Goal: Book appointment/travel/reservation

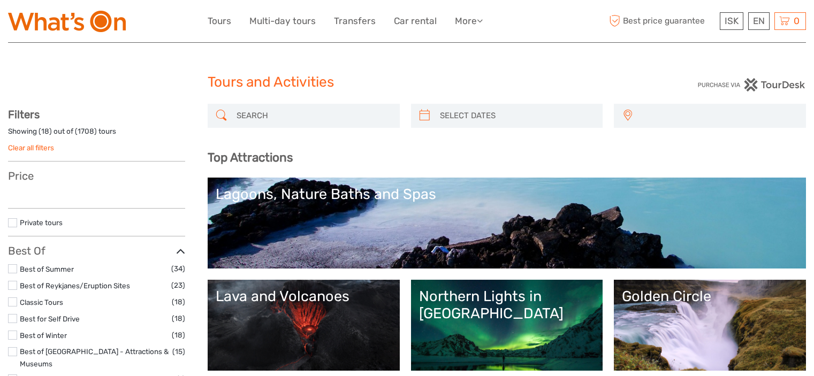
select select
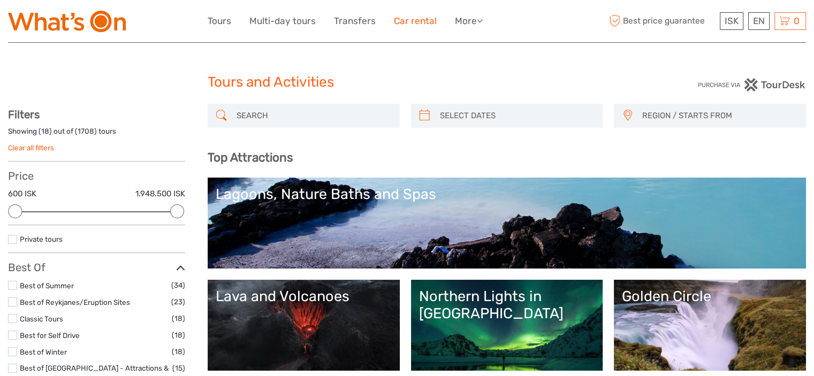
click at [423, 19] on link "Car rental" at bounding box center [415, 21] width 43 height 16
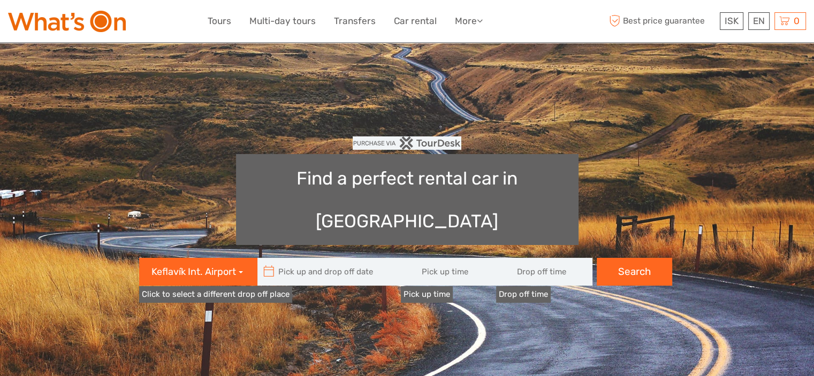
type input "08:00"
click at [223, 20] on link "Tours" at bounding box center [220, 21] width 24 height 16
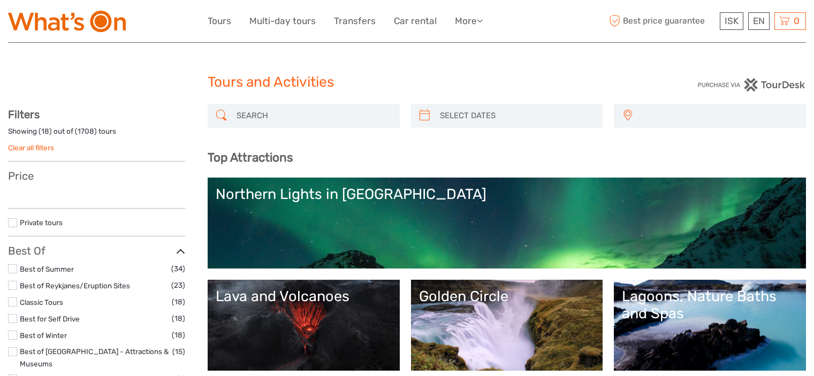
select select
